Goal: Complete application form

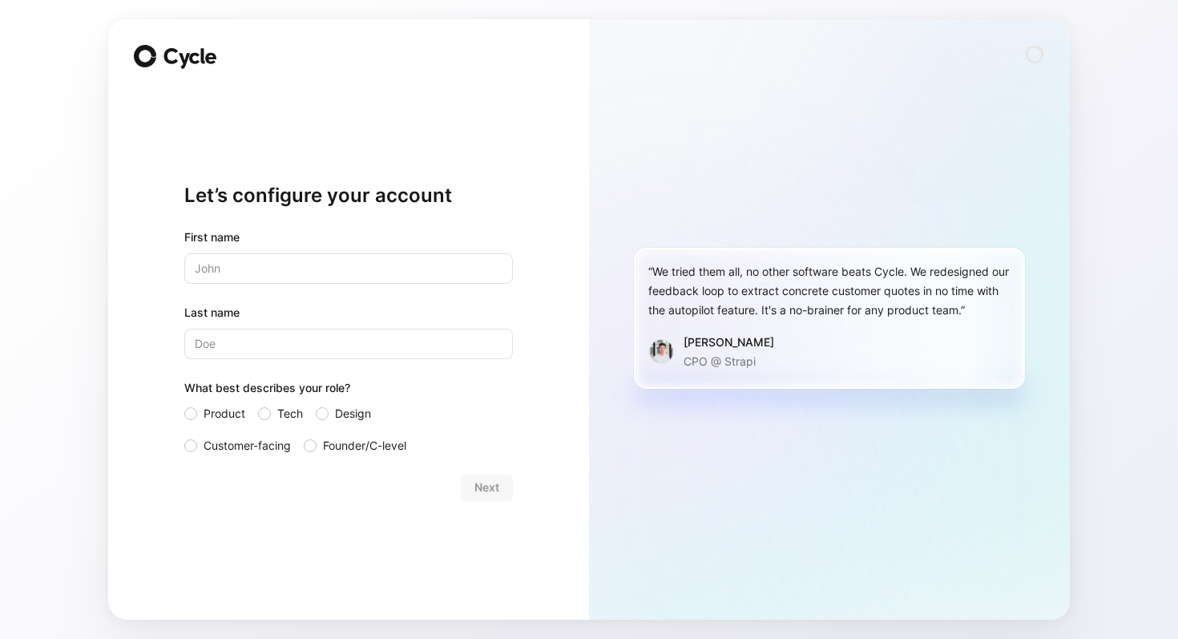
click at [338, 276] on input "text" at bounding box center [348, 268] width 329 height 30
type input "[PERSON_NAME]"
click at [281, 410] on span "Tech" at bounding box center [290, 413] width 26 height 19
click at [258, 404] on input "Tech" at bounding box center [258, 404] width 0 height 0
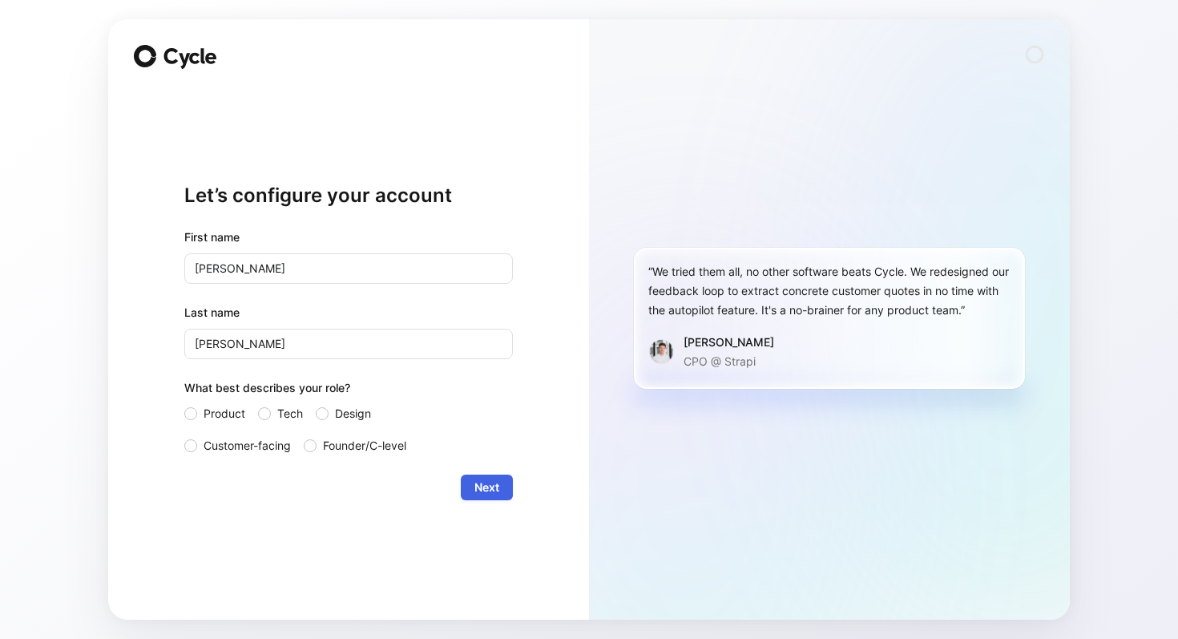
click at [497, 499] on button "Next" at bounding box center [487, 487] width 52 height 26
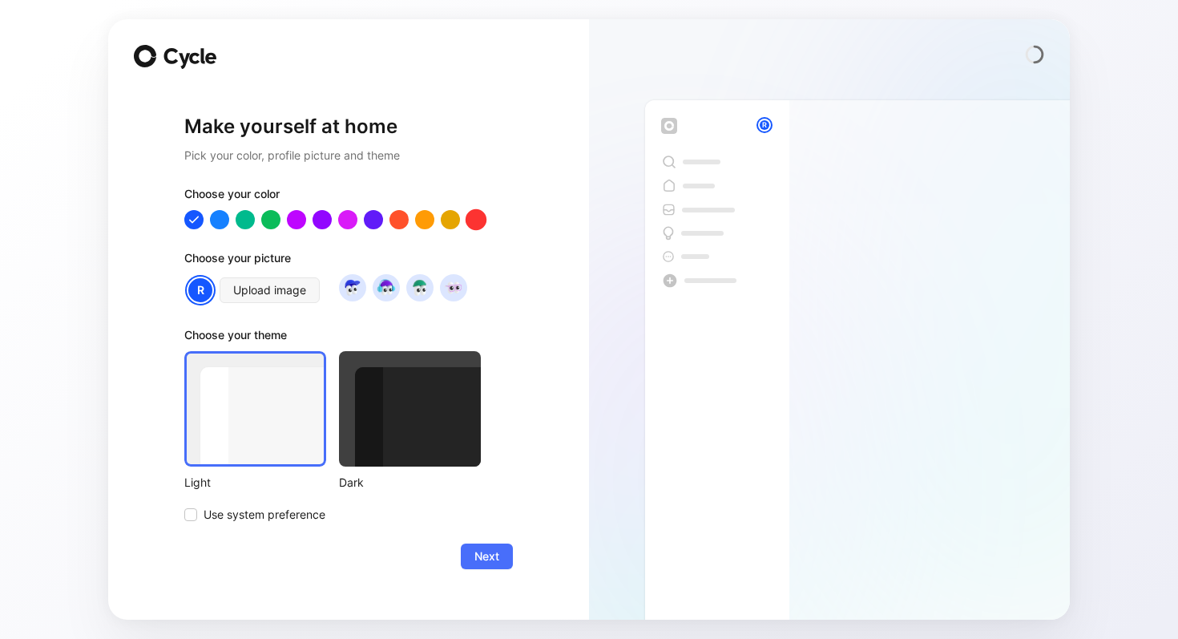
click at [478, 216] on div at bounding box center [476, 218] width 21 height 21
click at [268, 212] on div at bounding box center [270, 218] width 21 height 21
click at [248, 219] on div at bounding box center [245, 218] width 21 height 21
click at [480, 556] on span "Next" at bounding box center [486, 556] width 25 height 19
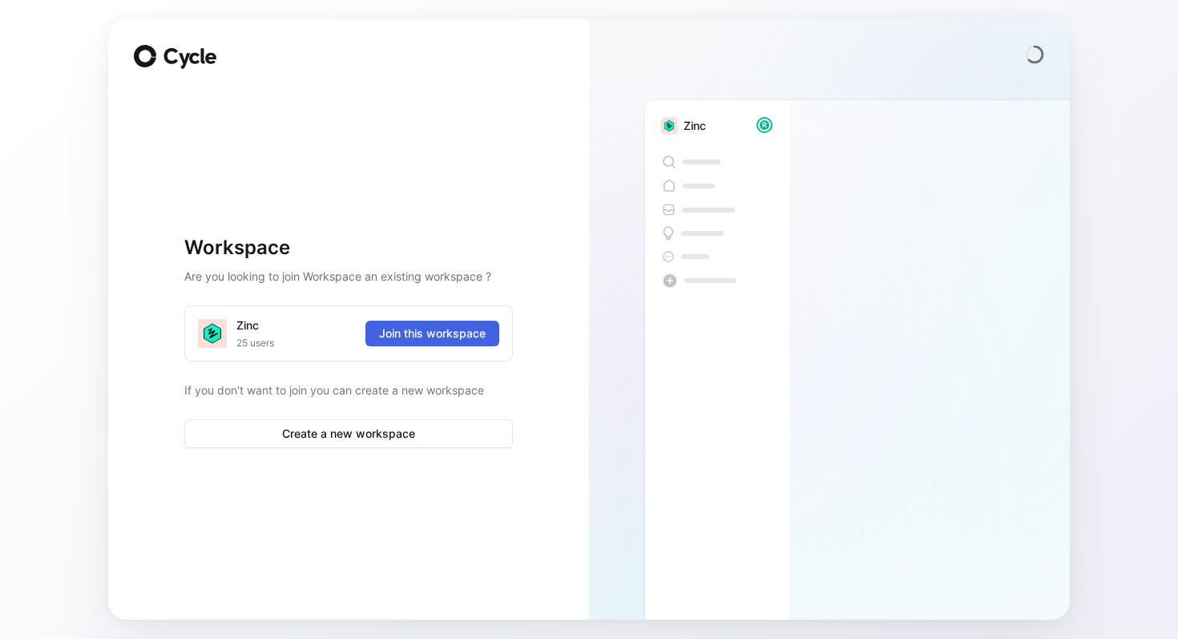
click at [439, 335] on span "Join this workspace" at bounding box center [432, 333] width 107 height 19
